Goal: Information Seeking & Learning: Learn about a topic

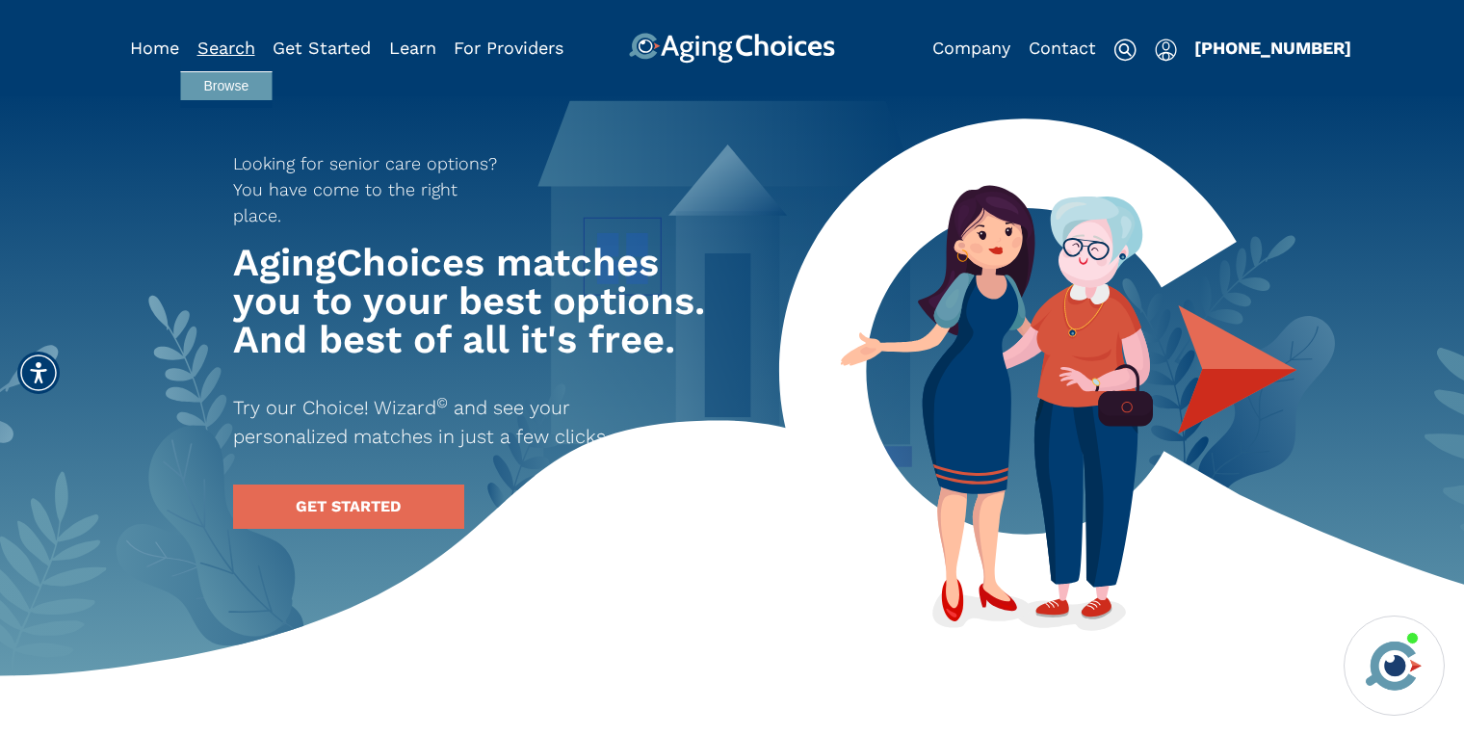
click at [235, 49] on link "Search" at bounding box center [226, 48] width 58 height 20
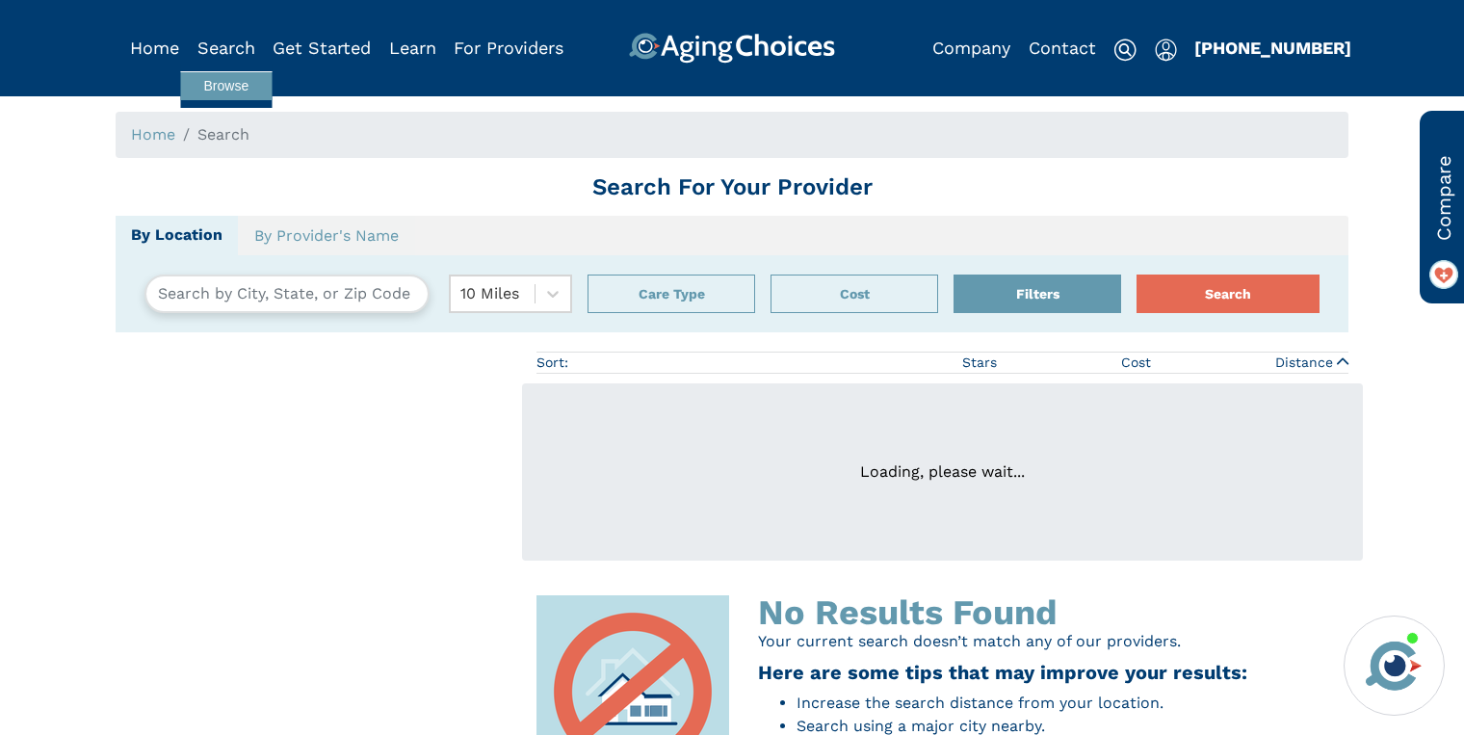
type input "[GEOGRAPHIC_DATA], [US_STATE], [GEOGRAPHIC_DATA] 06033"
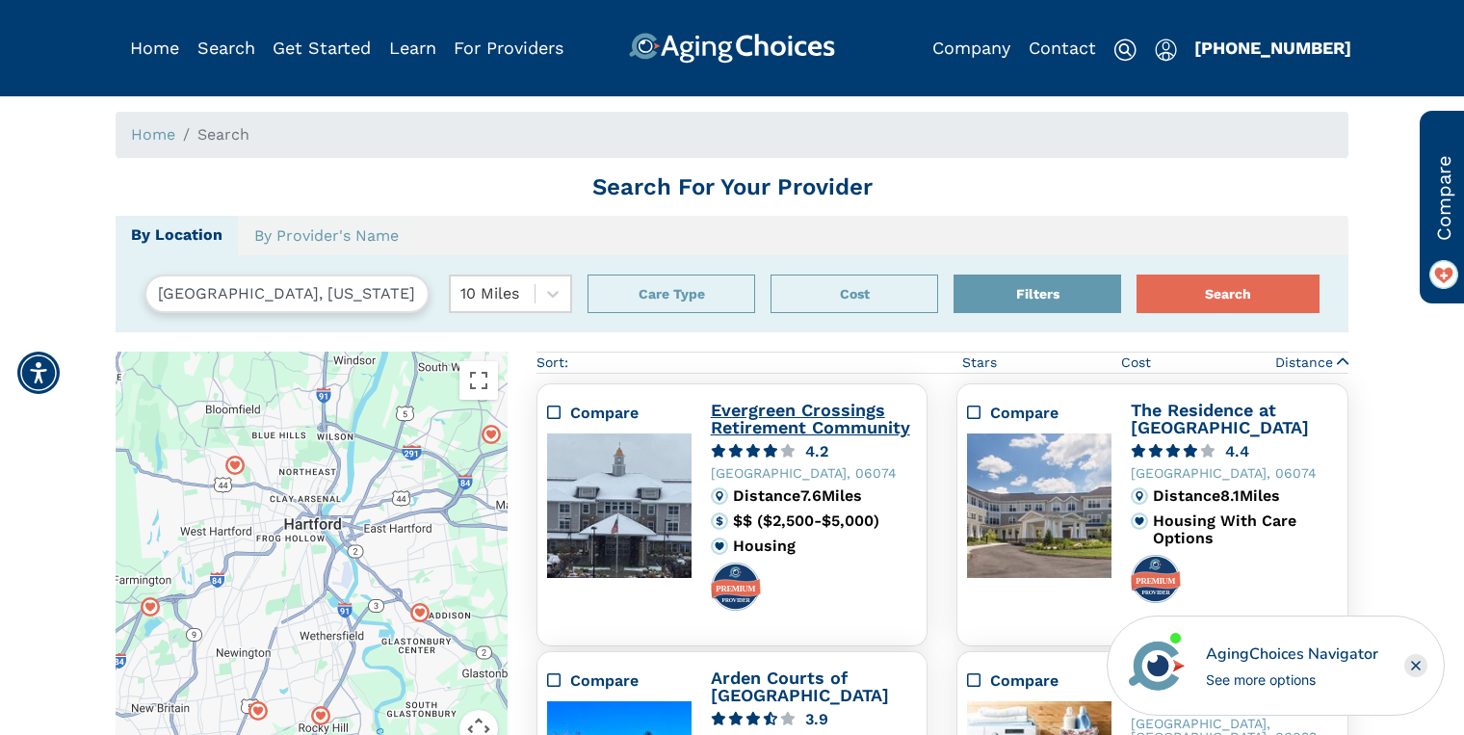
click at [755, 408] on link "Evergreen Crossings Retirement Community" at bounding box center [810, 419] width 199 height 38
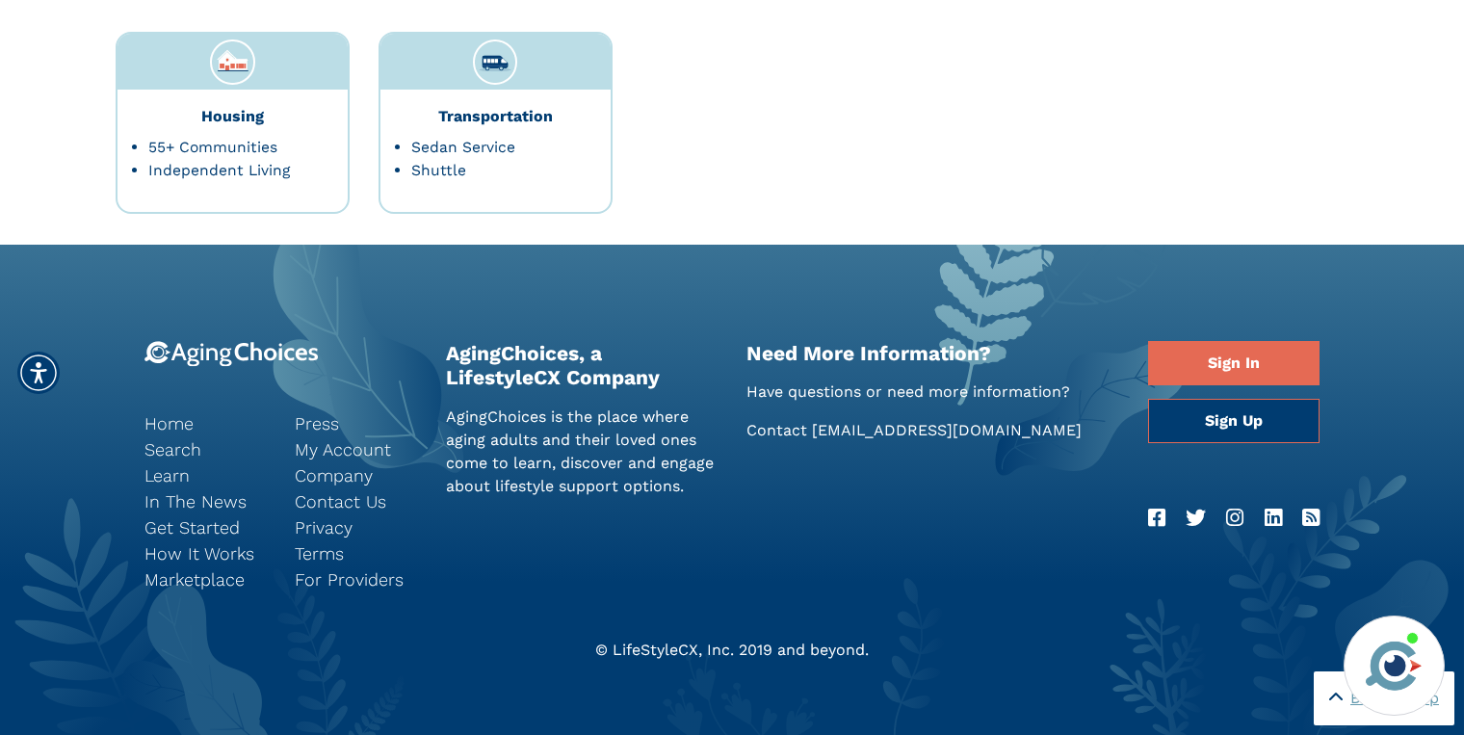
scroll to position [3983, 0]
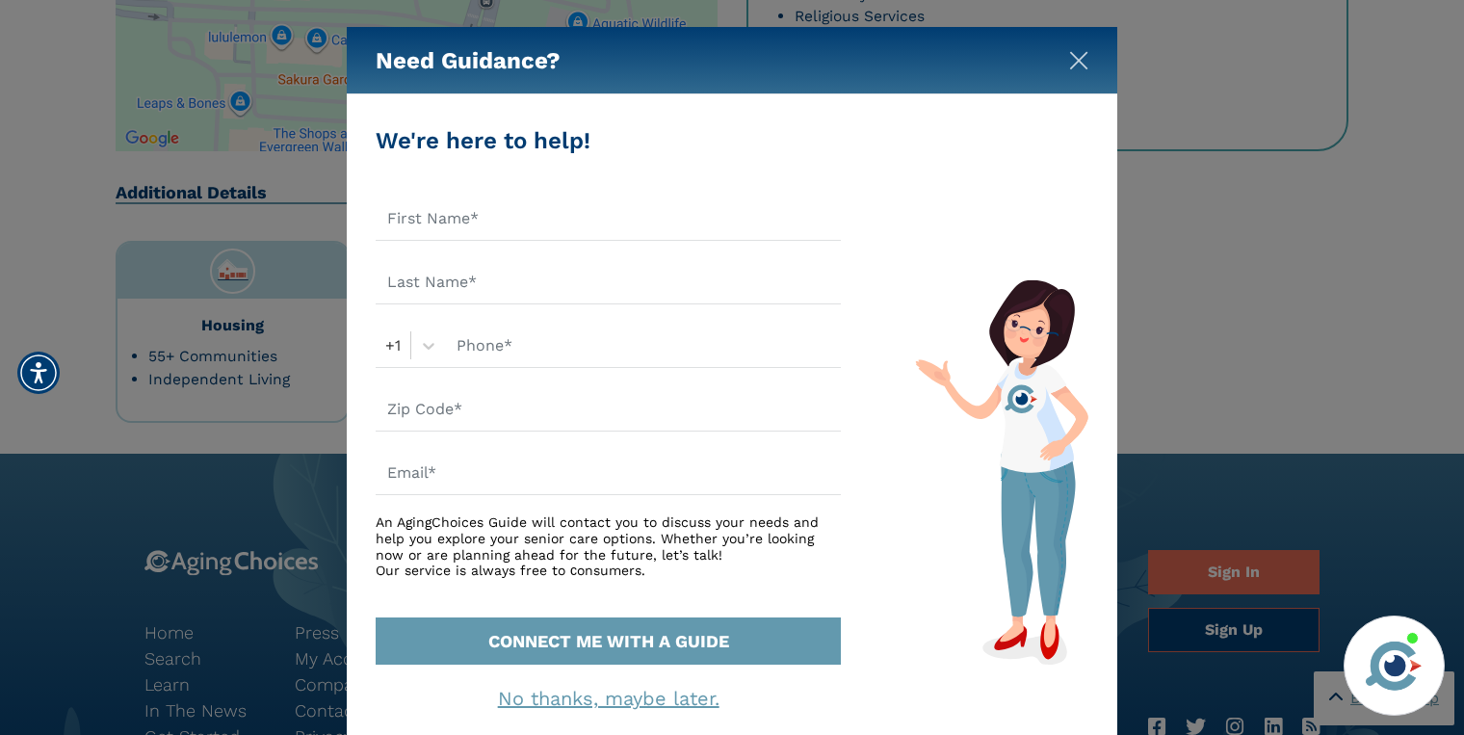
click at [1081, 61] on img "Close" at bounding box center [1078, 60] width 19 height 19
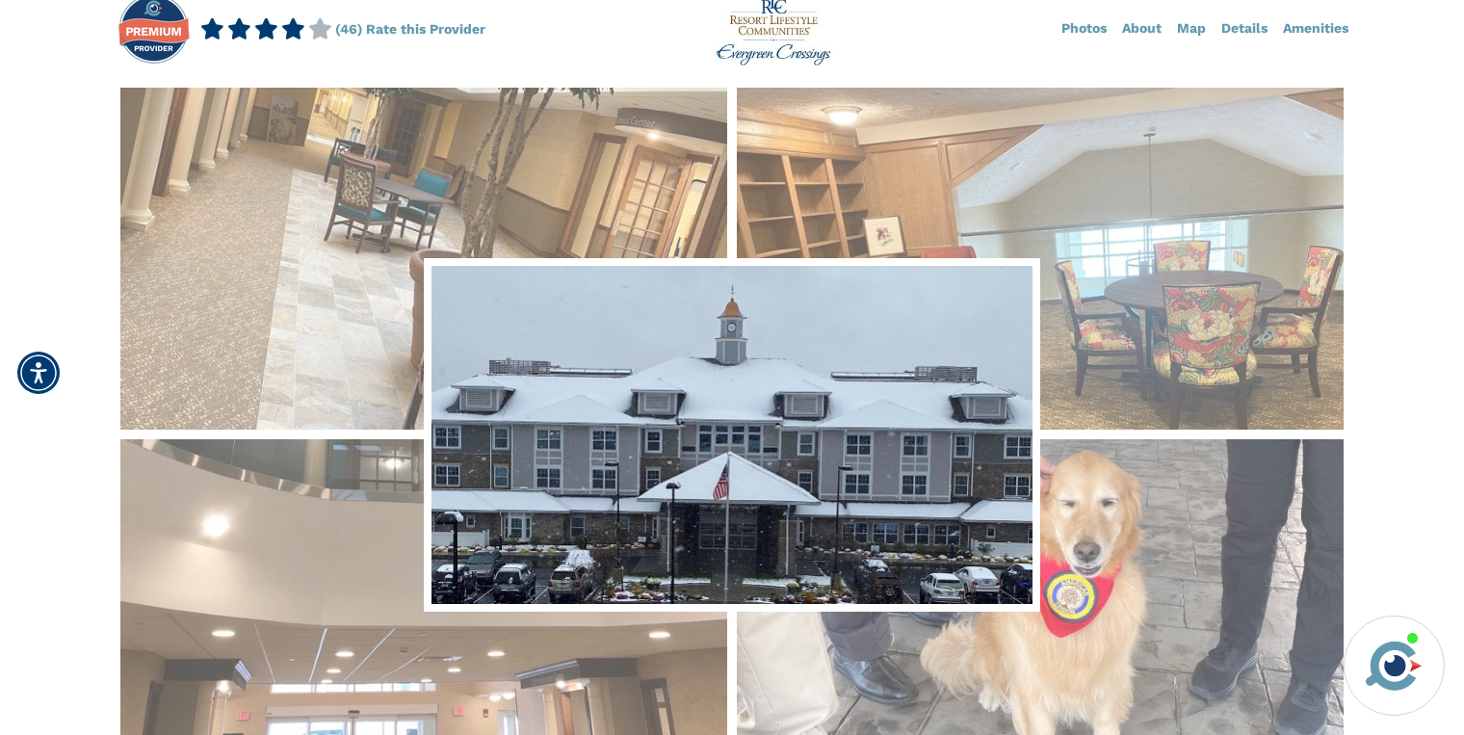
scroll to position [0, 0]
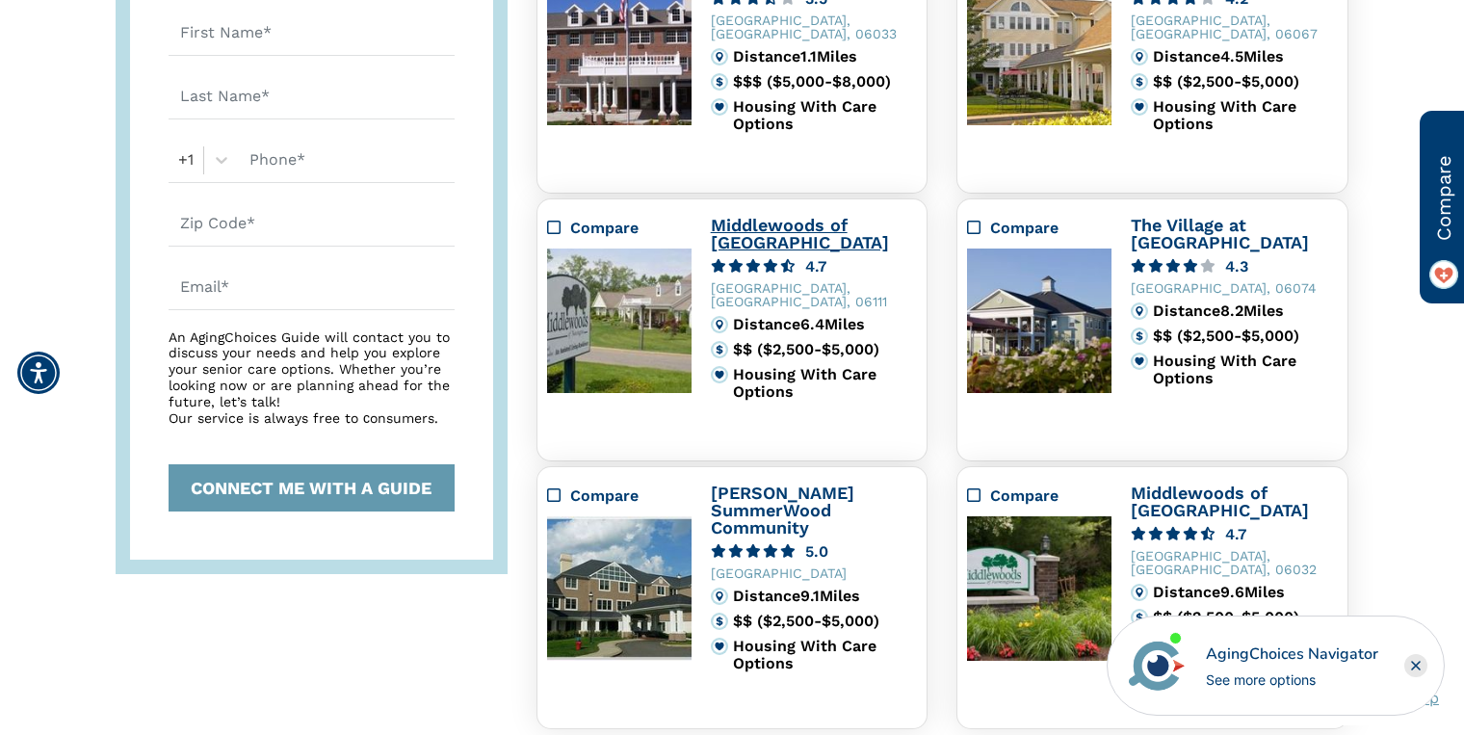
scroll to position [939, 0]
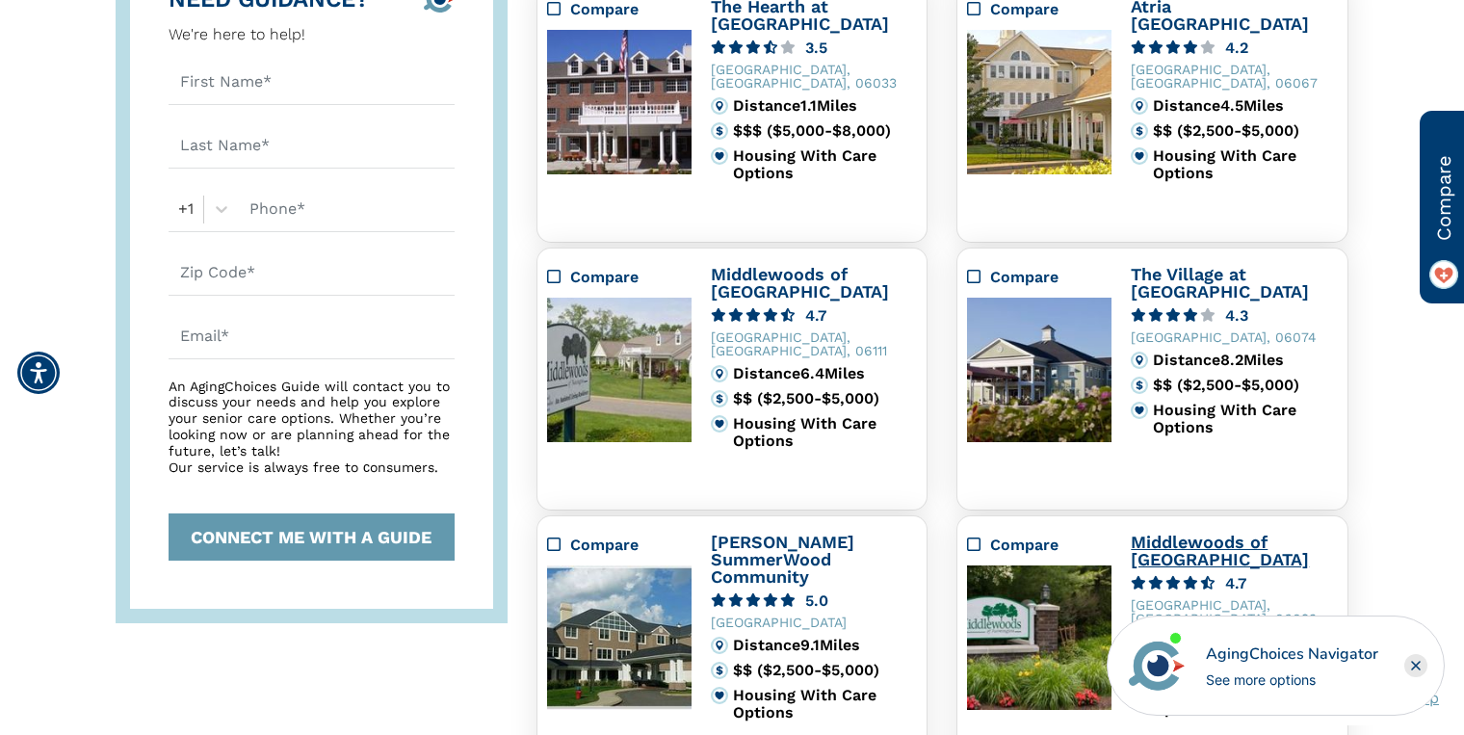
click at [1178, 562] on link "Middlewoods of [GEOGRAPHIC_DATA]" at bounding box center [1220, 551] width 178 height 38
